Goal: Check status: Check status

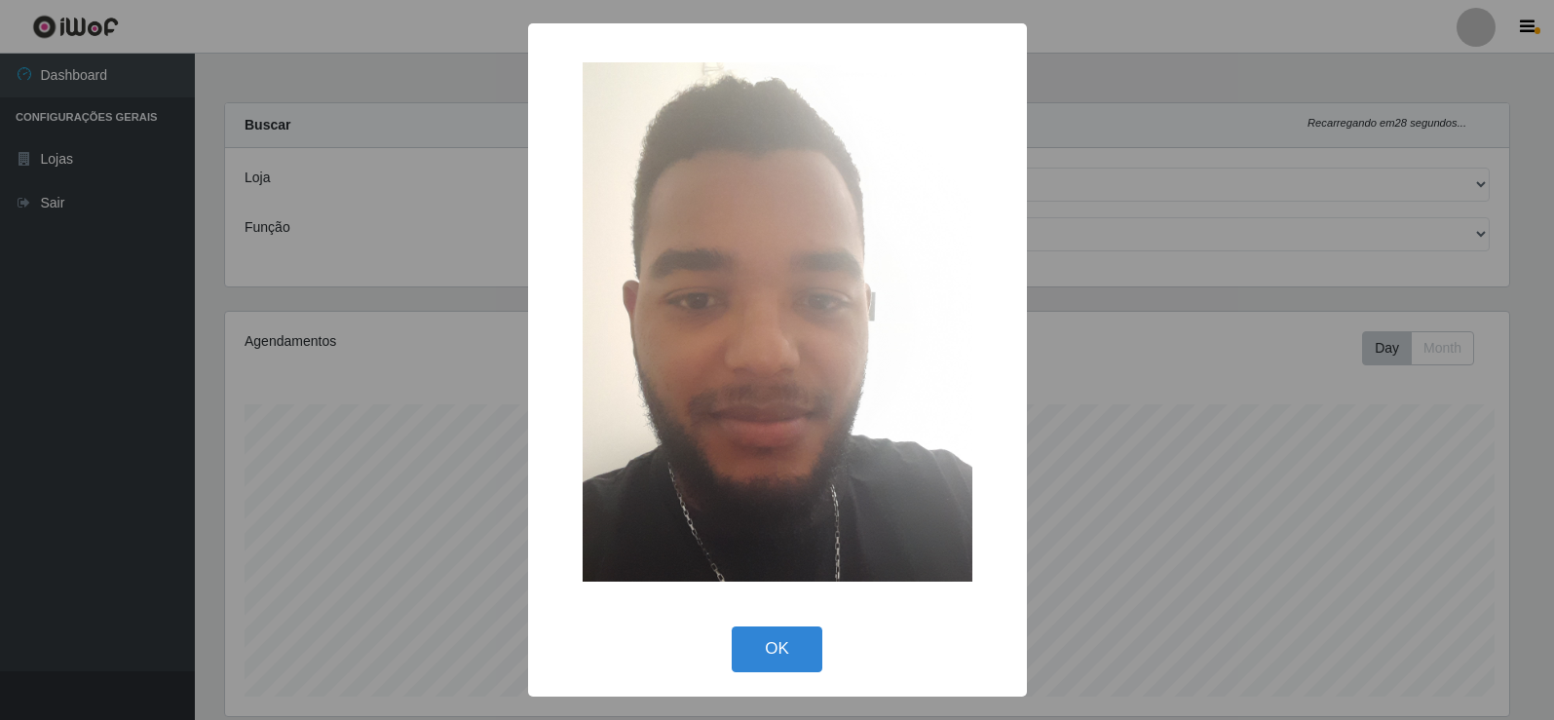
select select "161"
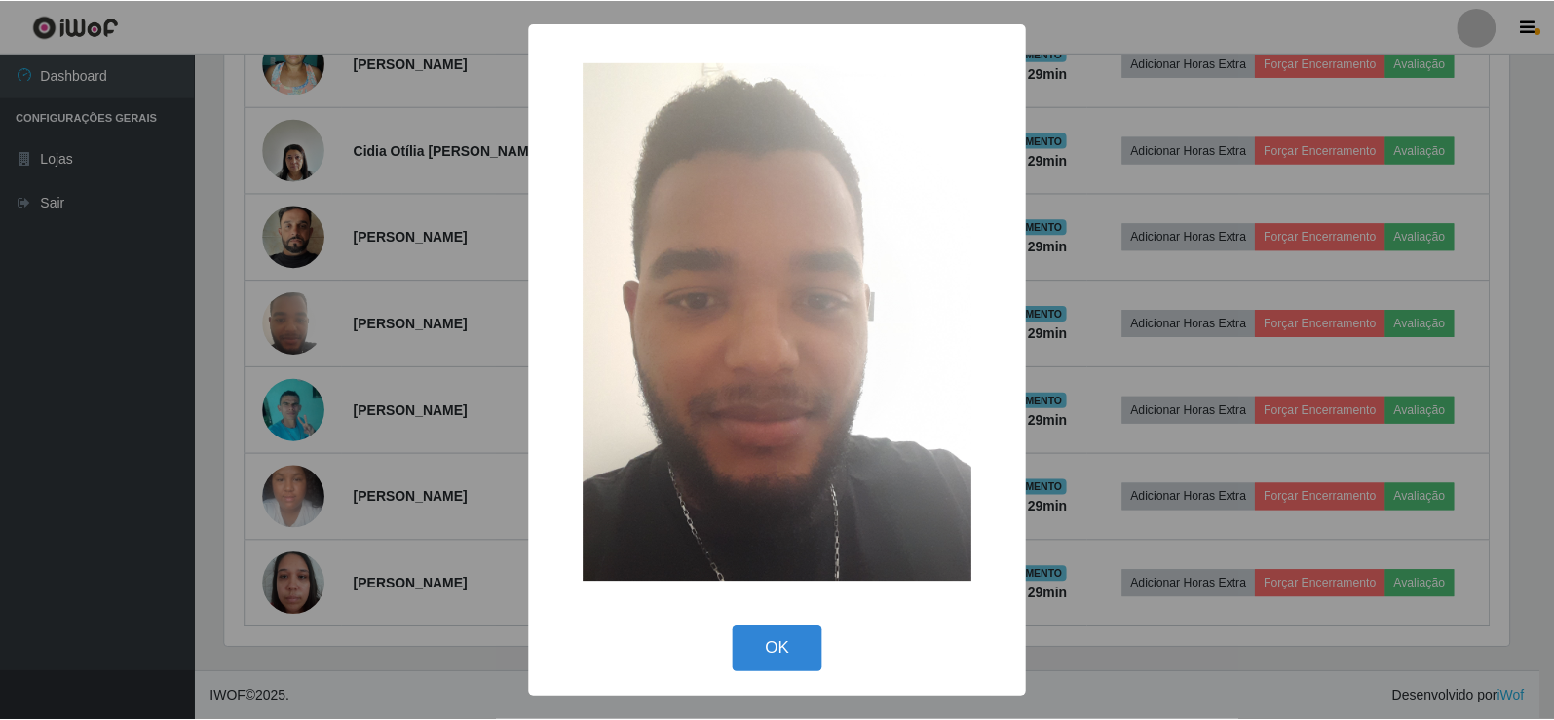
scroll to position [404, 1289]
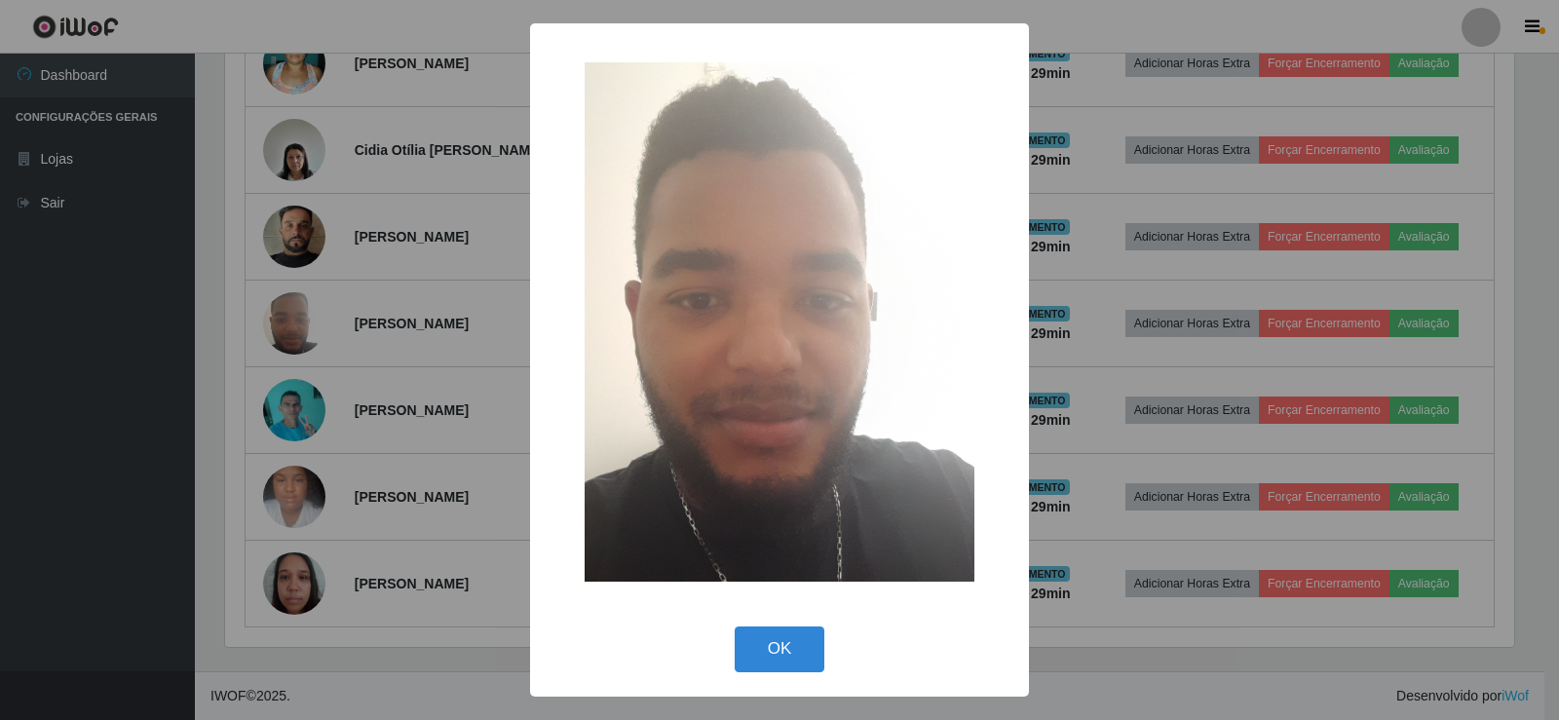
click at [314, 317] on div "× OK Cancel" at bounding box center [779, 360] width 1559 height 720
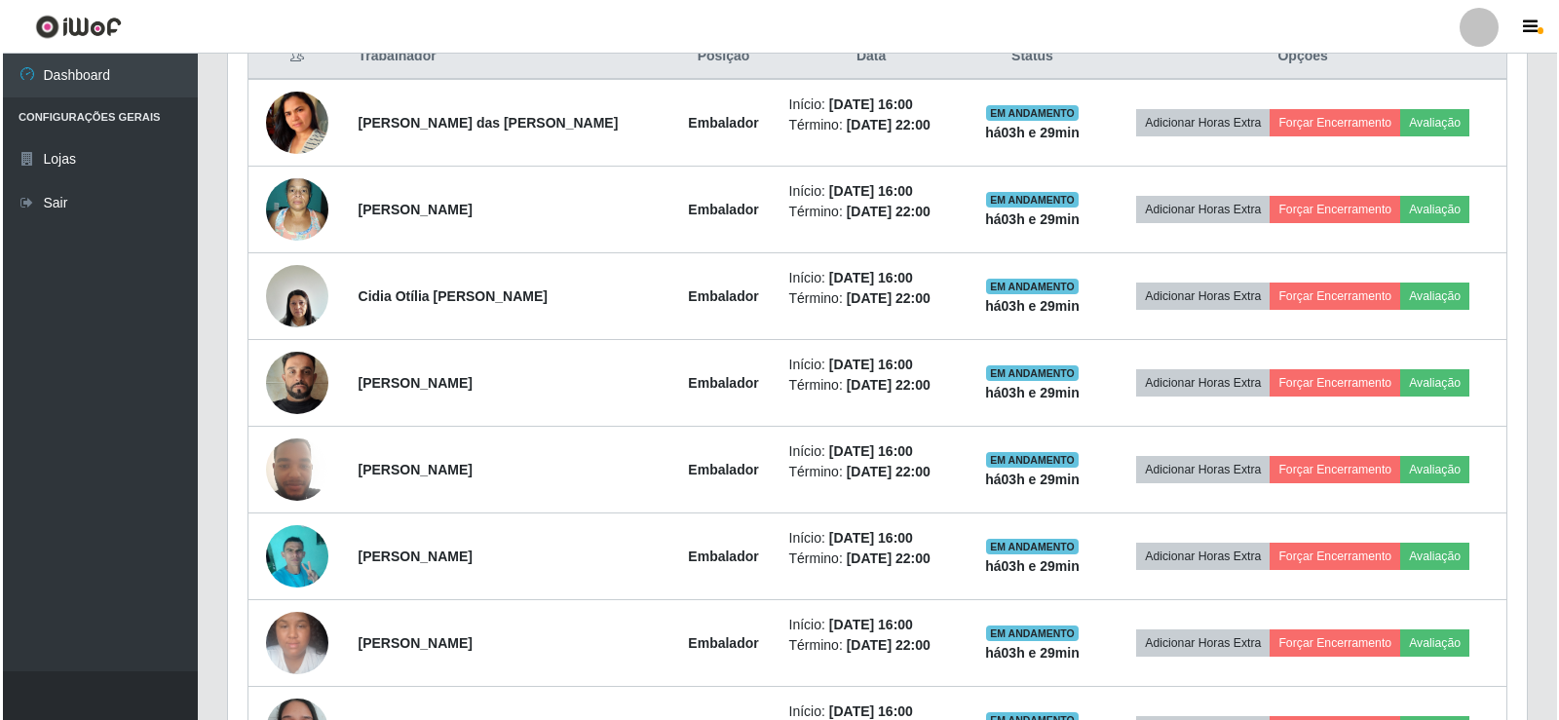
scroll to position [921, 0]
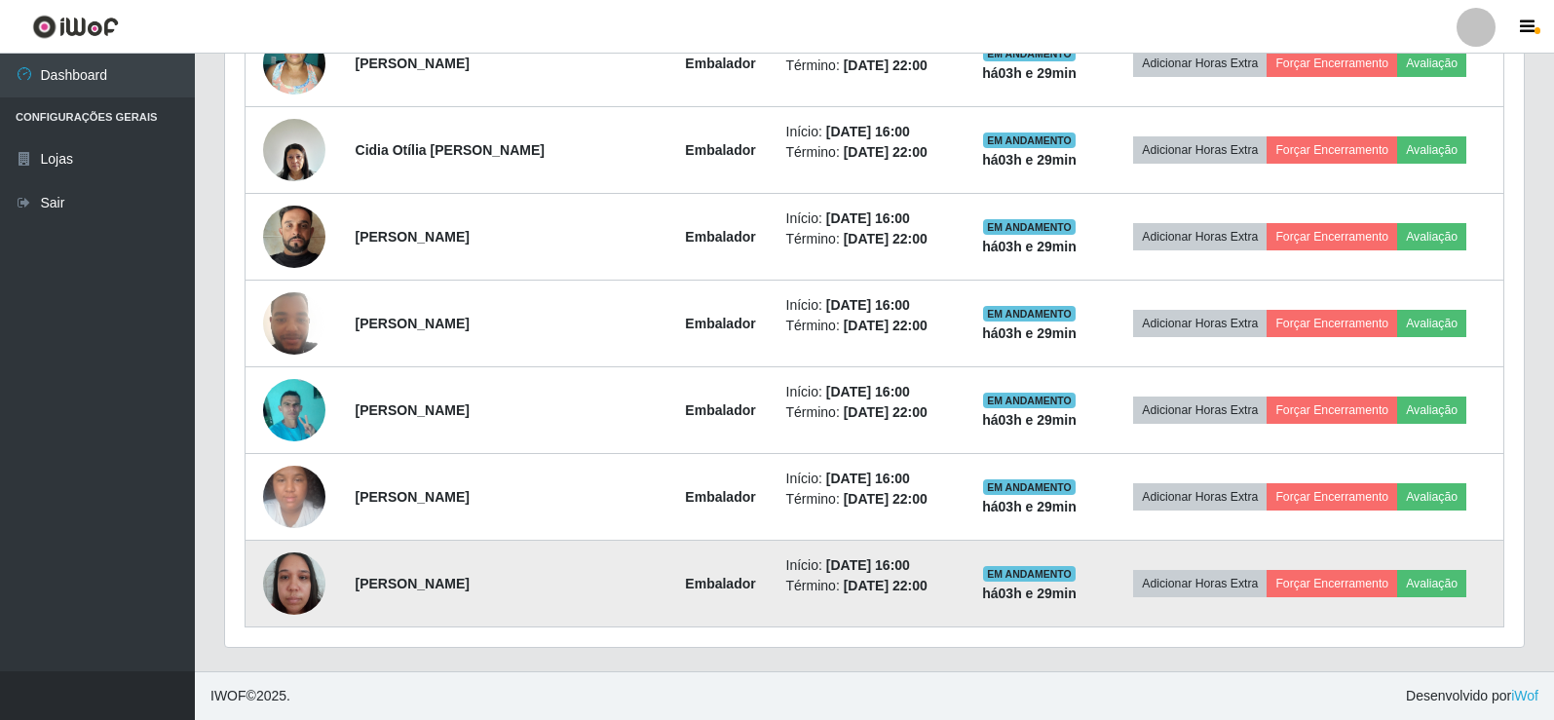
click at [314, 605] on img at bounding box center [294, 583] width 62 height 83
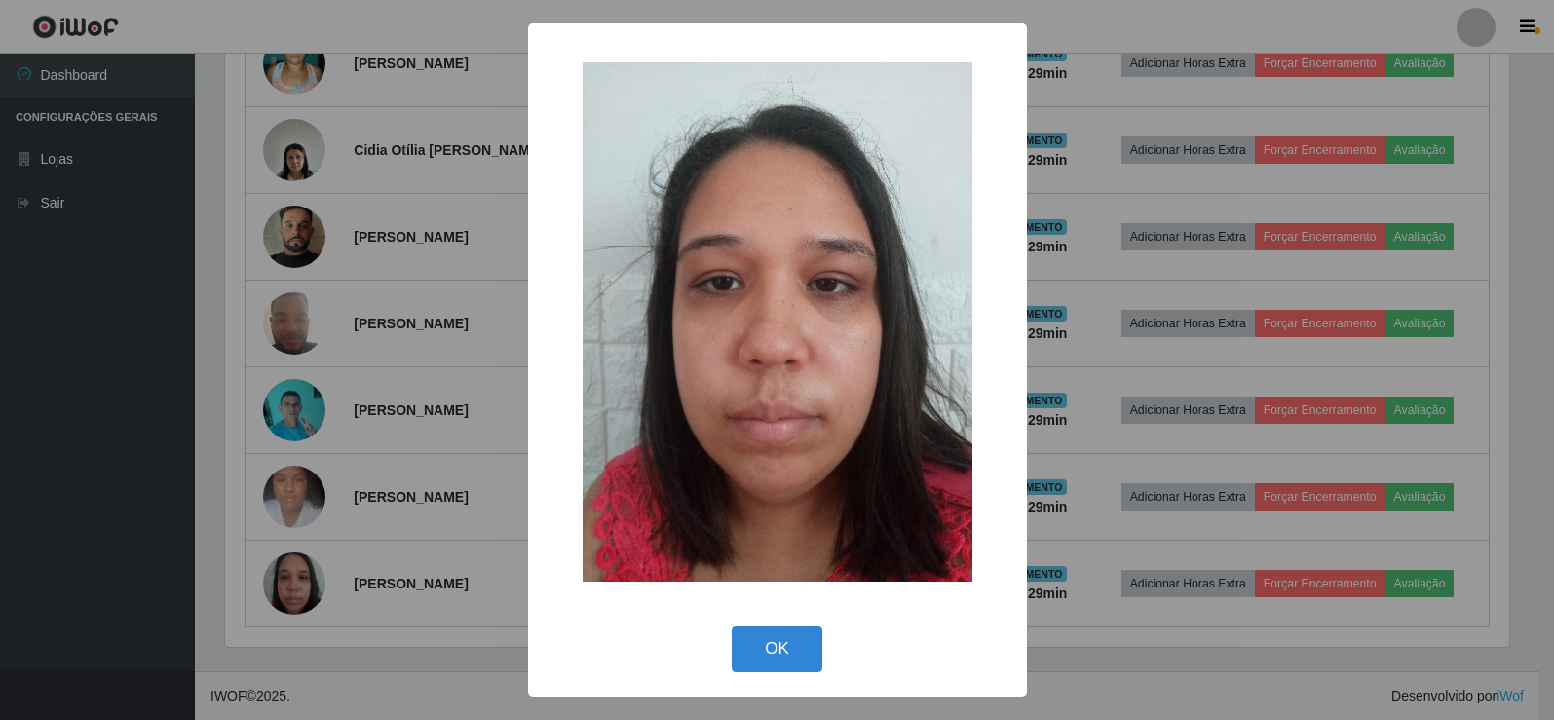
scroll to position [404, 1289]
click at [313, 596] on div "× OK Cancel" at bounding box center [779, 360] width 1559 height 720
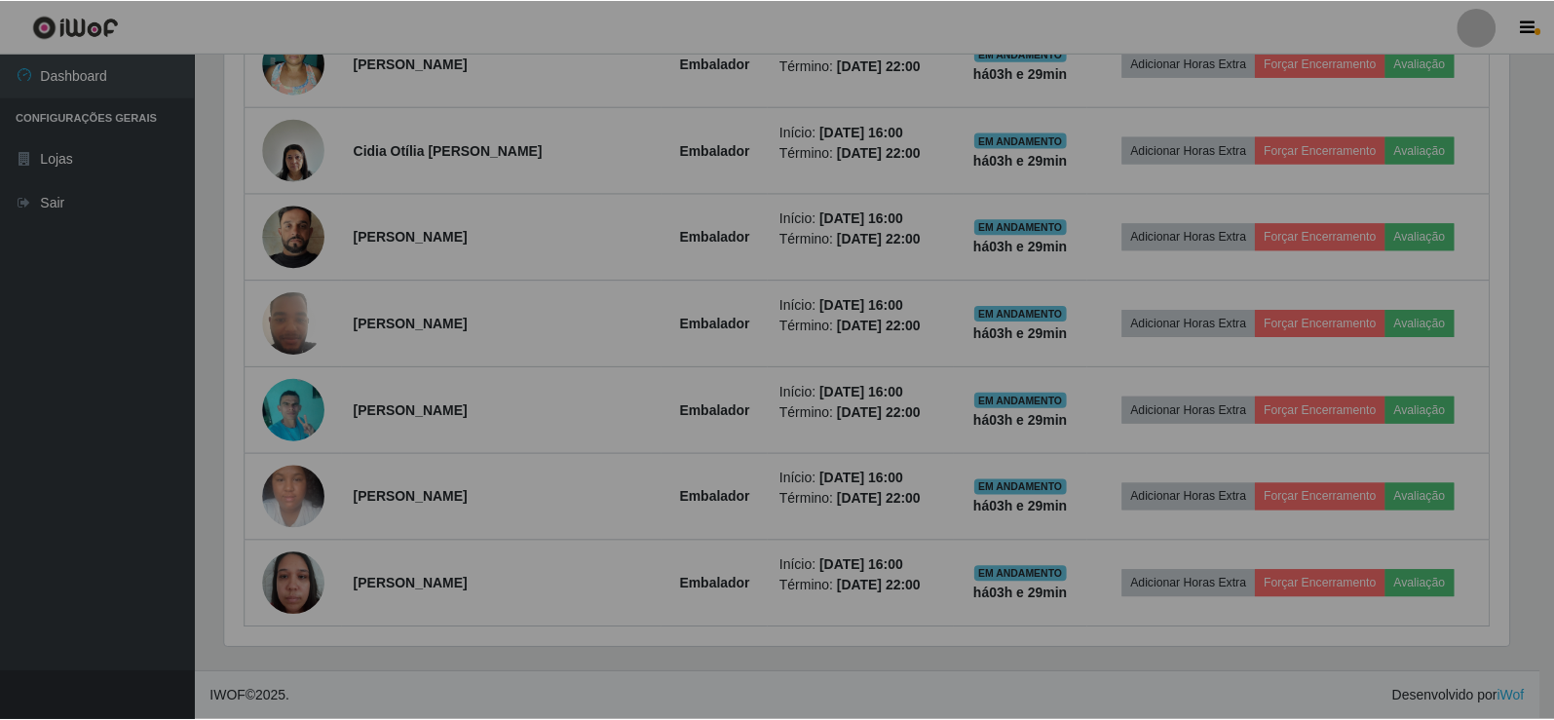
scroll to position [404, 1299]
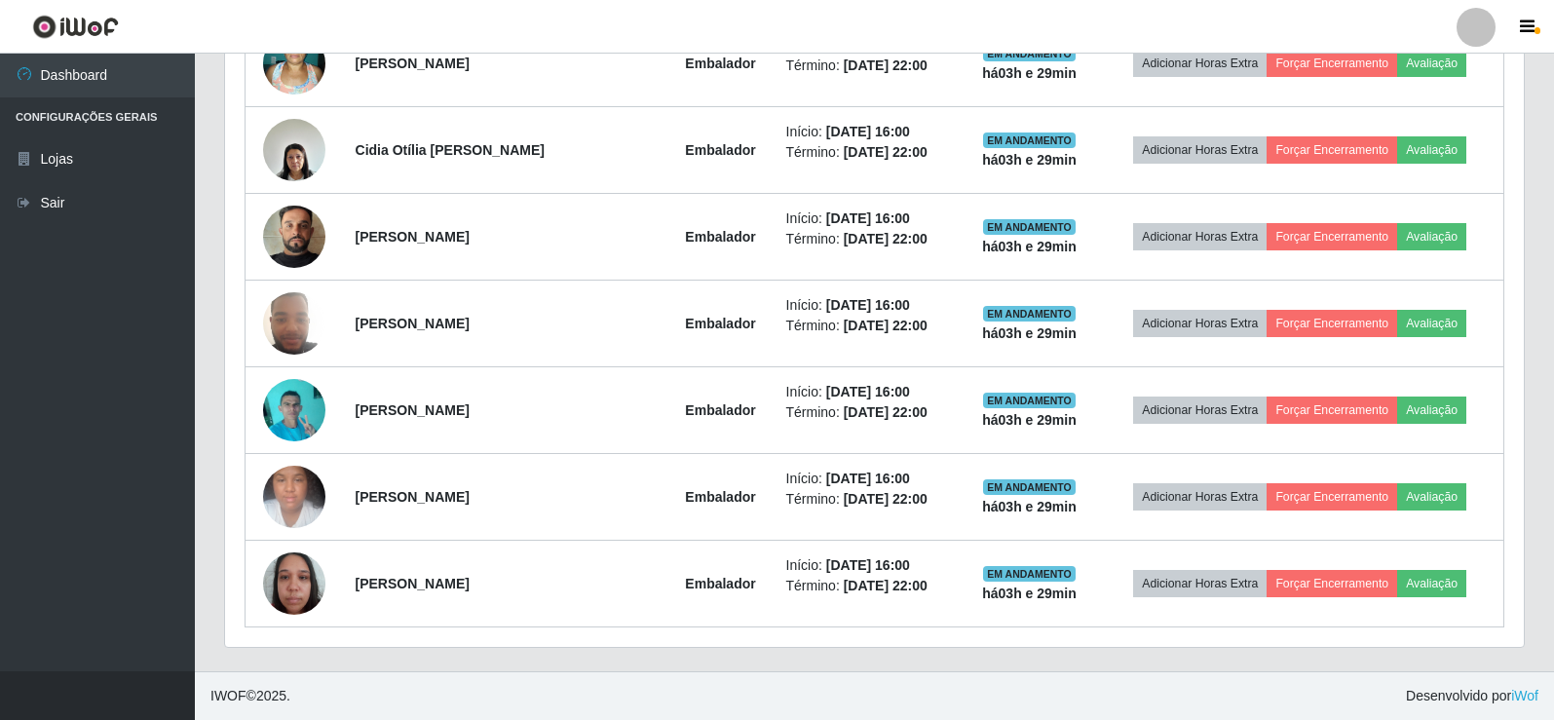
click at [313, 596] on img at bounding box center [294, 583] width 62 height 83
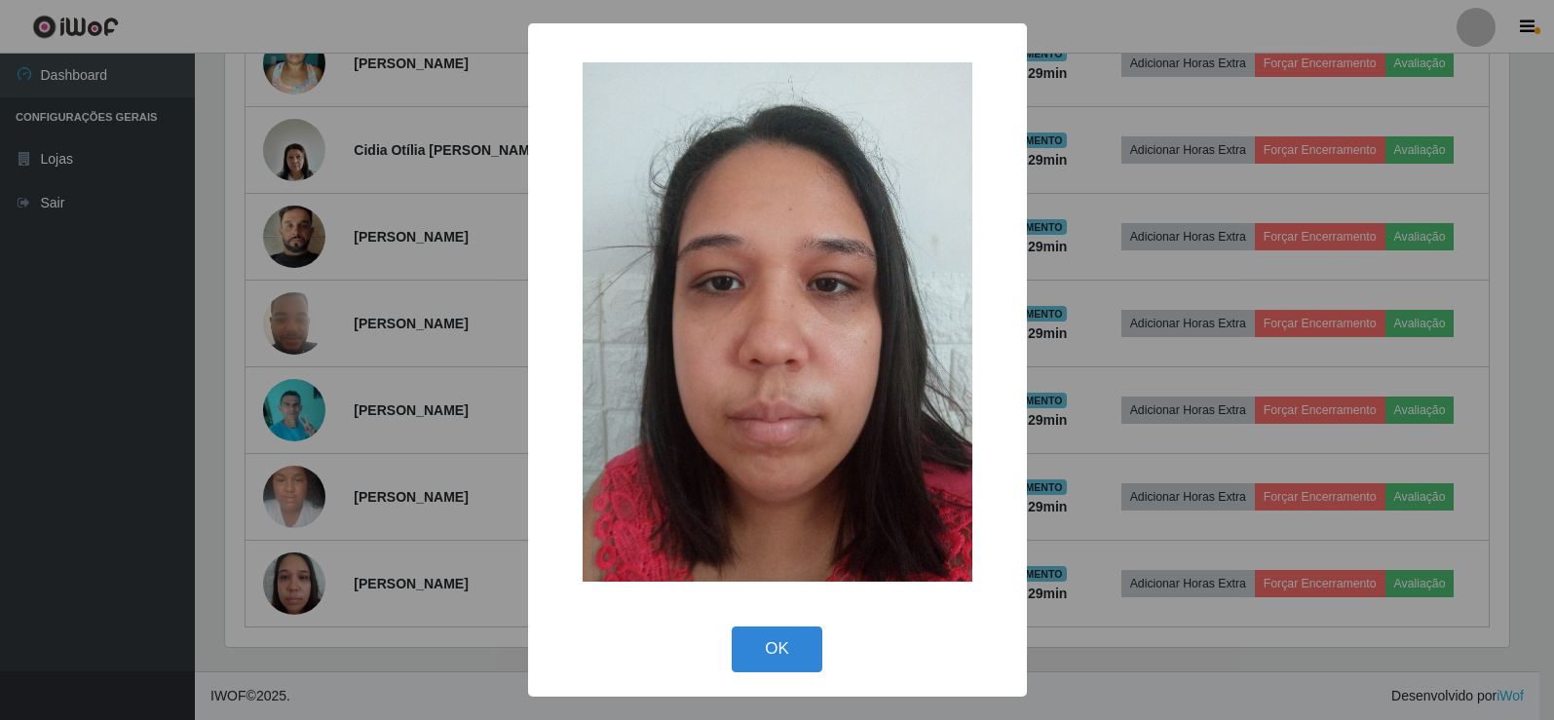
scroll to position [404, 1289]
click at [313, 596] on div "× OK Cancel" at bounding box center [779, 360] width 1559 height 720
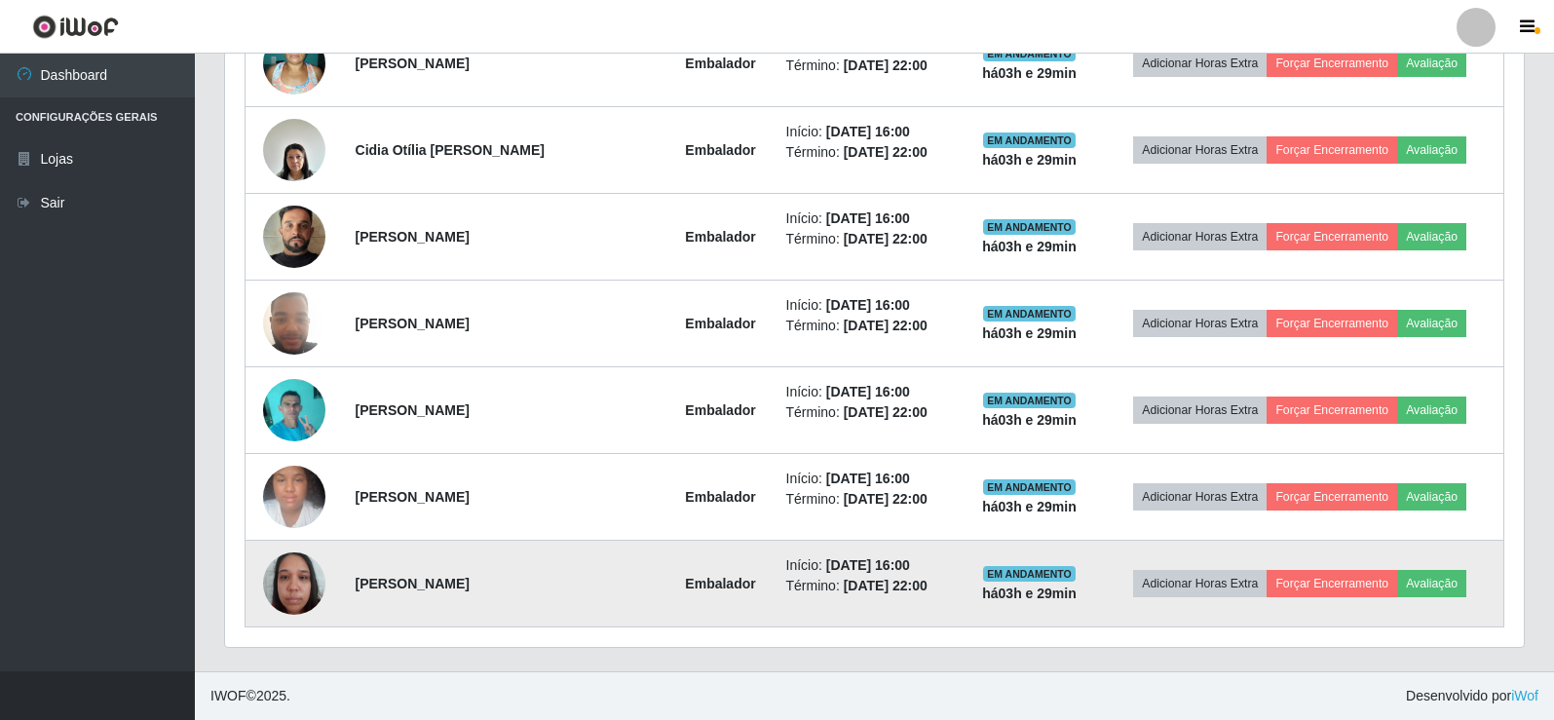
scroll to position [404, 1299]
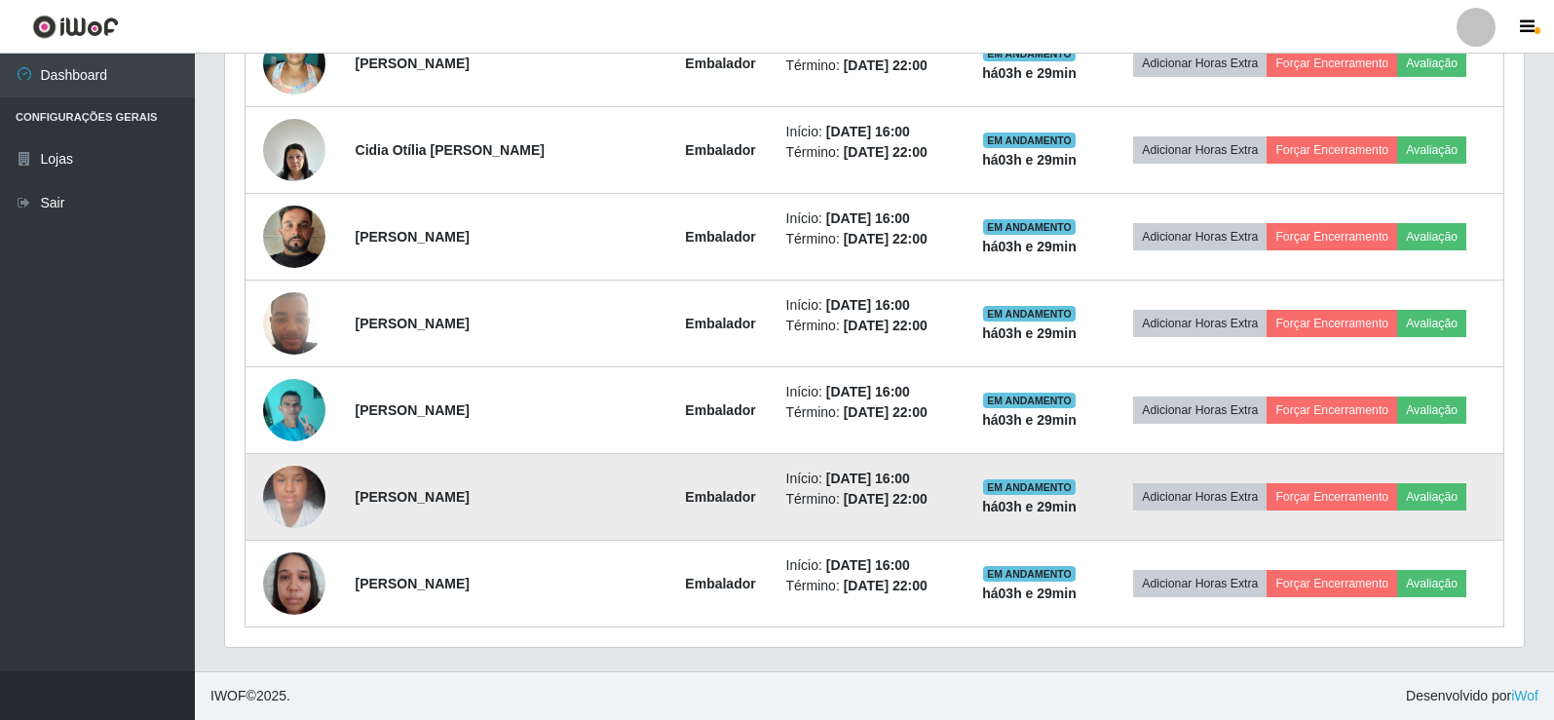
click at [292, 515] on img at bounding box center [294, 496] width 62 height 83
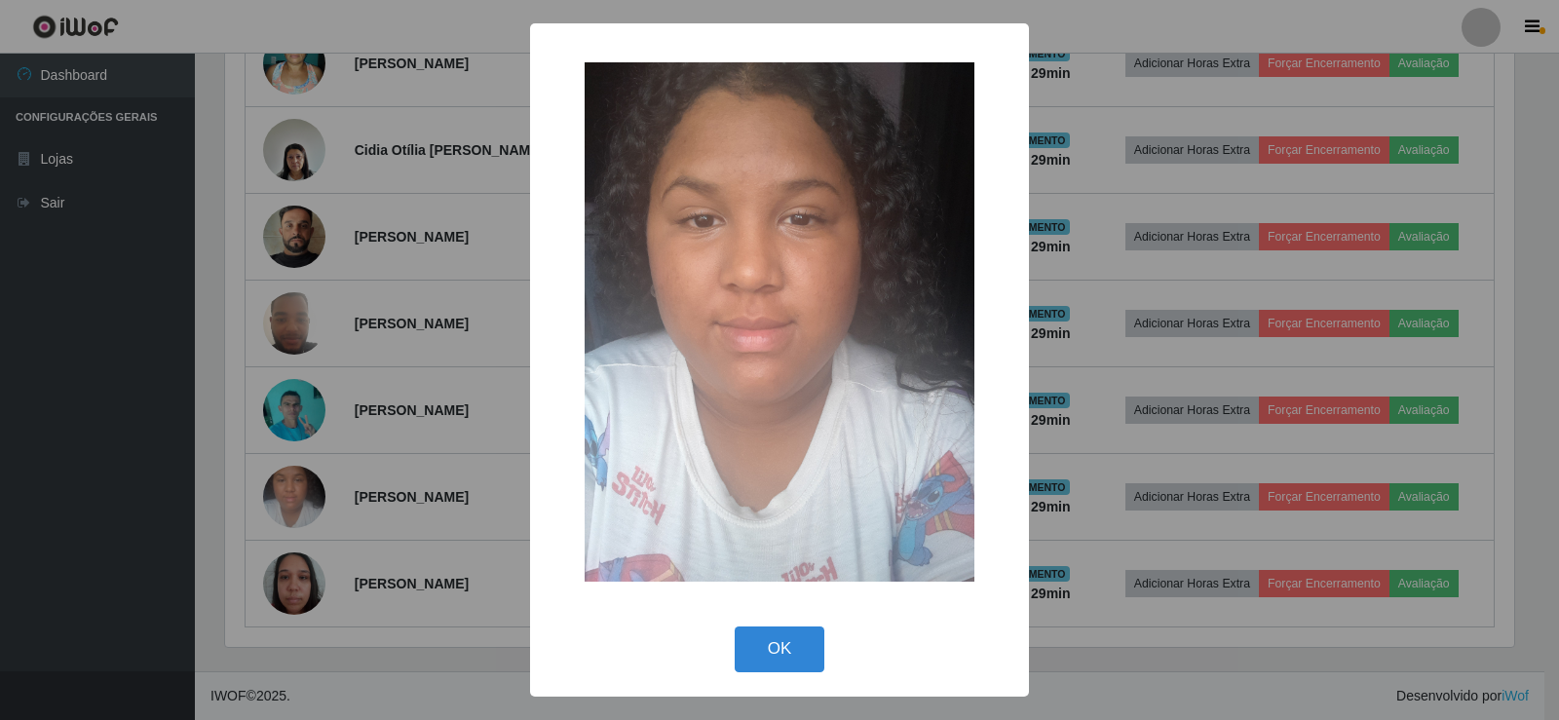
click at [293, 515] on div "× OK Cancel" at bounding box center [779, 360] width 1559 height 720
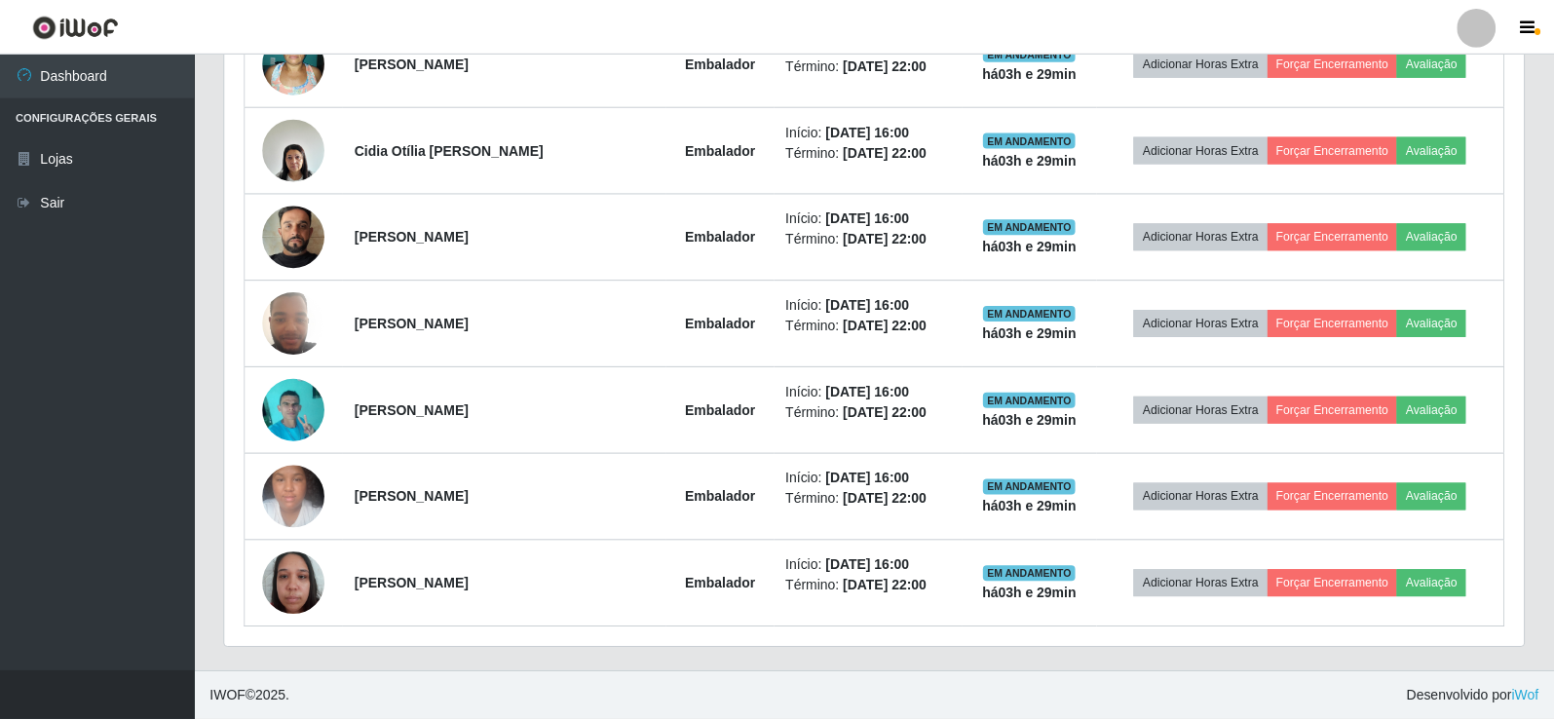
scroll to position [404, 1299]
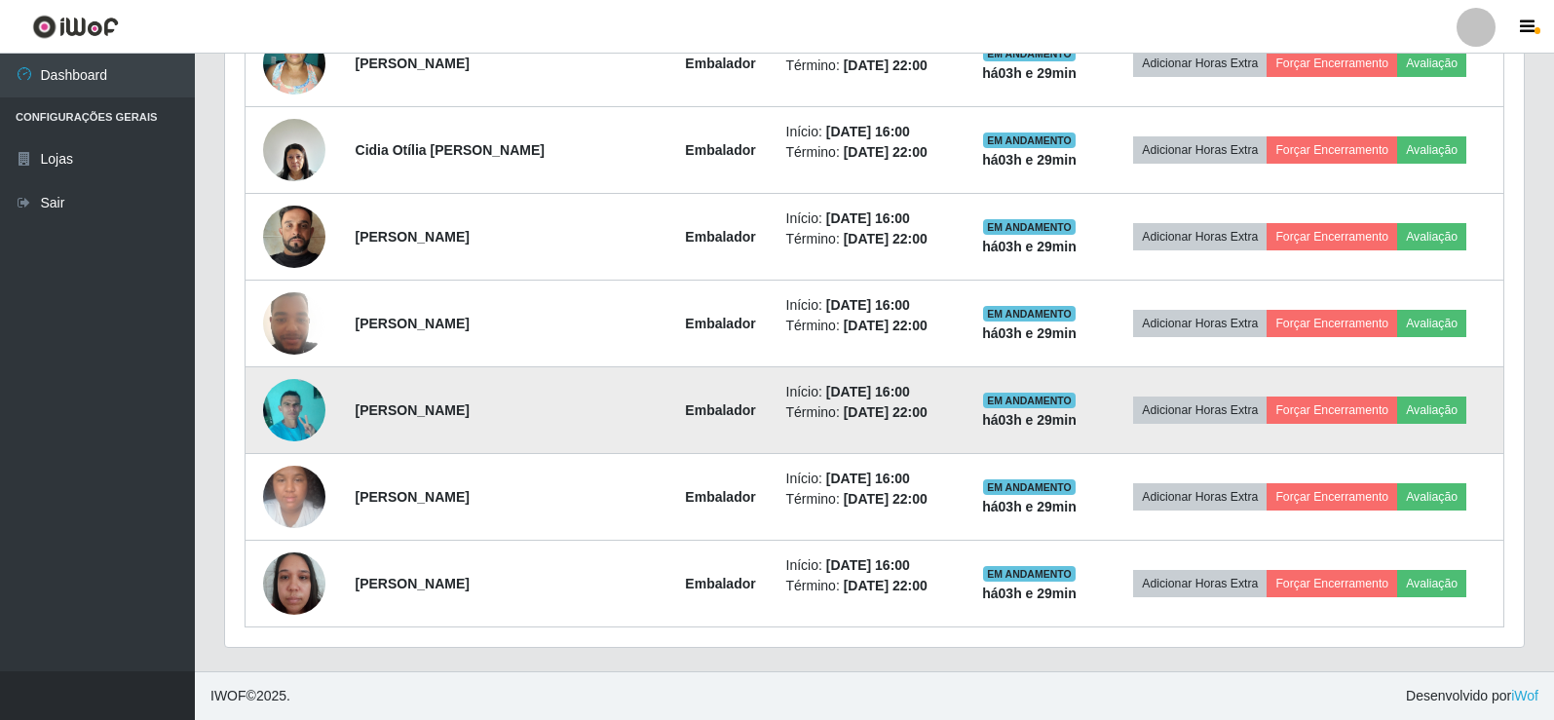
click at [294, 441] on td at bounding box center [295, 410] width 98 height 87
click at [304, 418] on img at bounding box center [294, 409] width 62 height 83
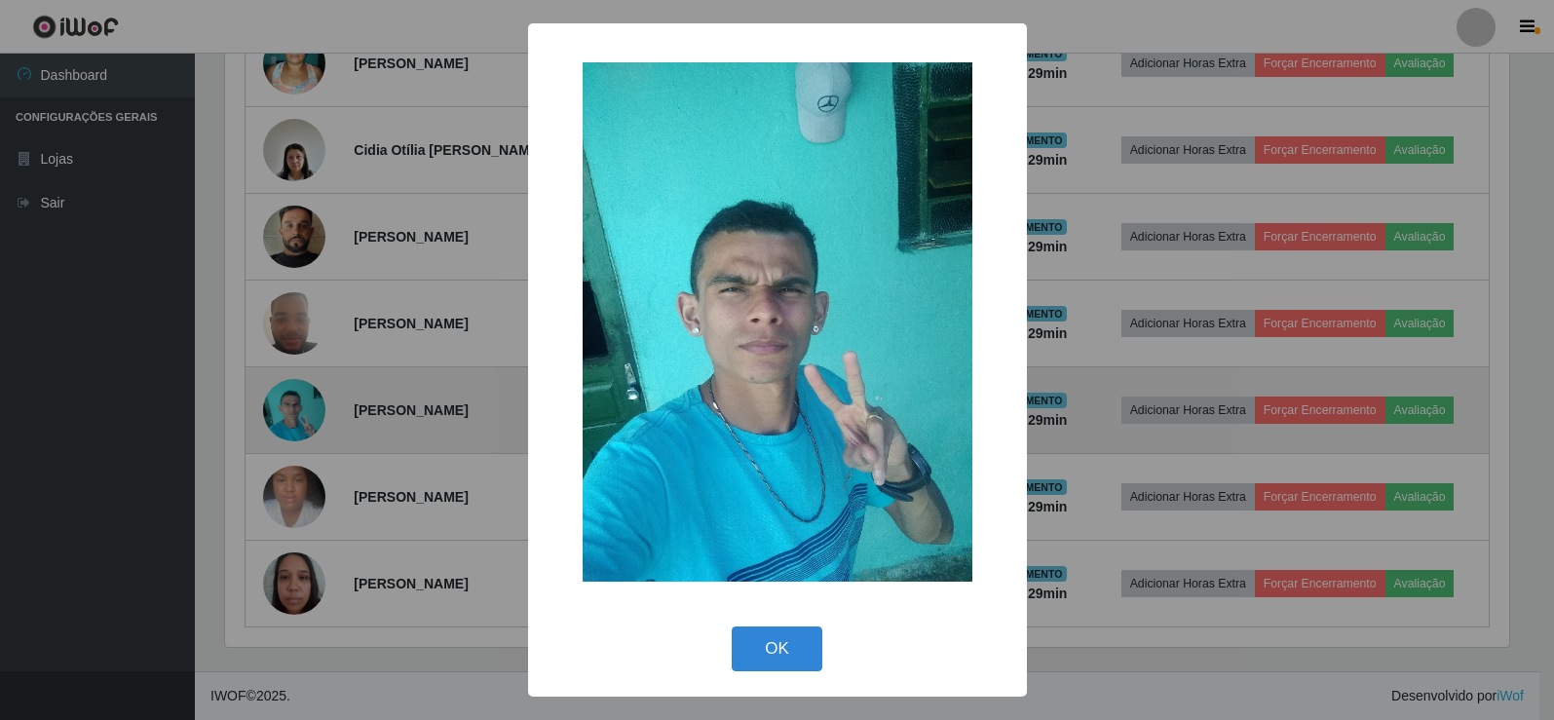
scroll to position [404, 1289]
click at [304, 418] on div "× OK Cancel" at bounding box center [779, 360] width 1559 height 720
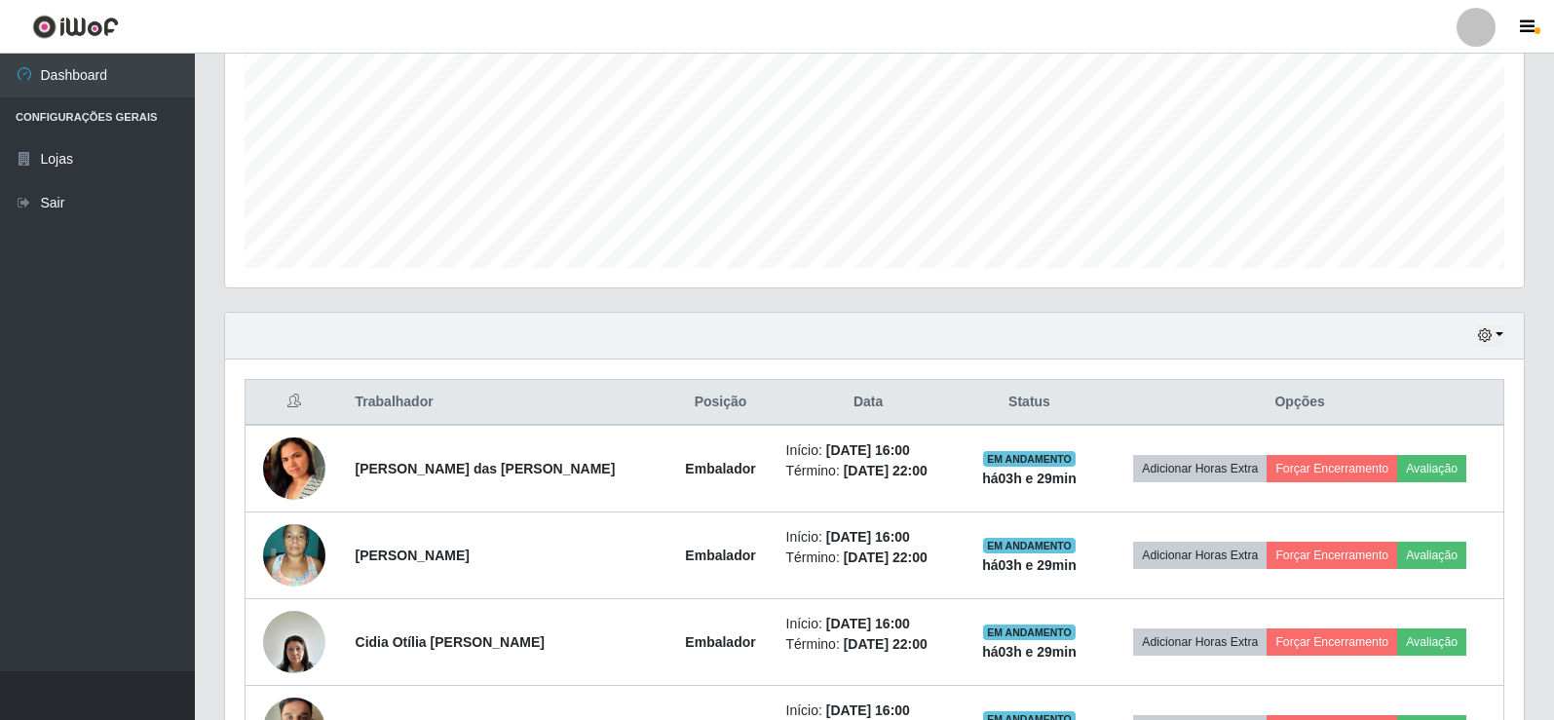
scroll to position [239, 0]
